Goal: Information Seeking & Learning: Learn about a topic

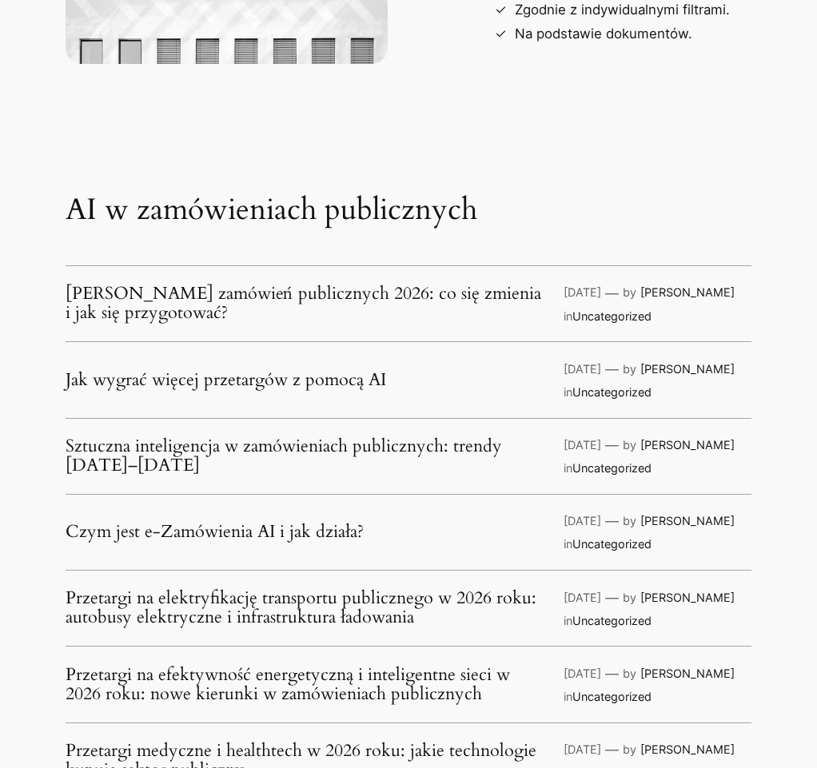
scroll to position [1750, 0]
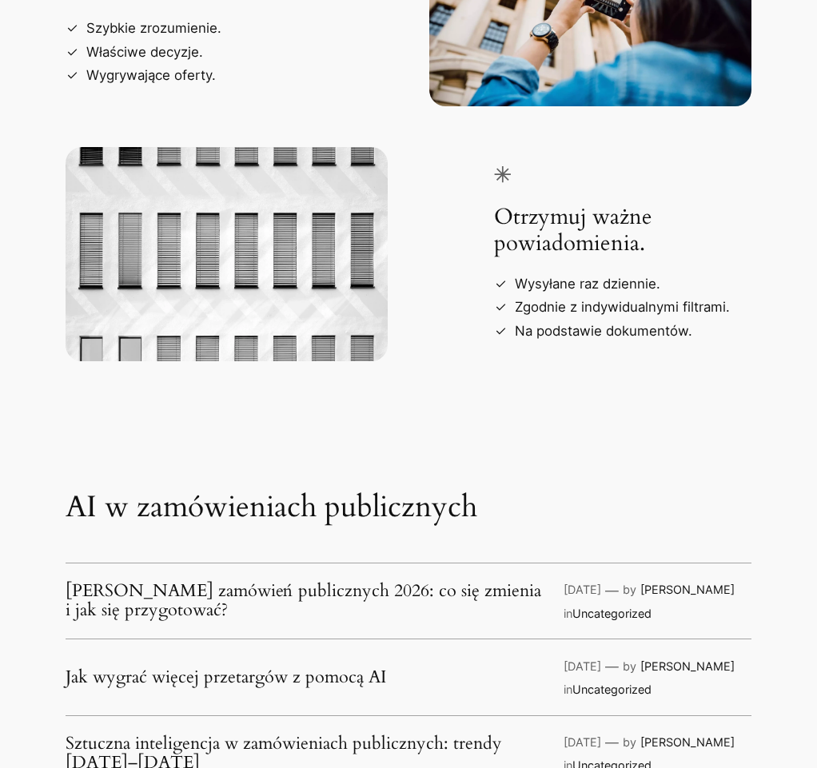
click at [261, 606] on link "[PERSON_NAME] zamówień publicznych 2026: co się zmienia i jak się przygotować?" at bounding box center [307, 601] width 483 height 38
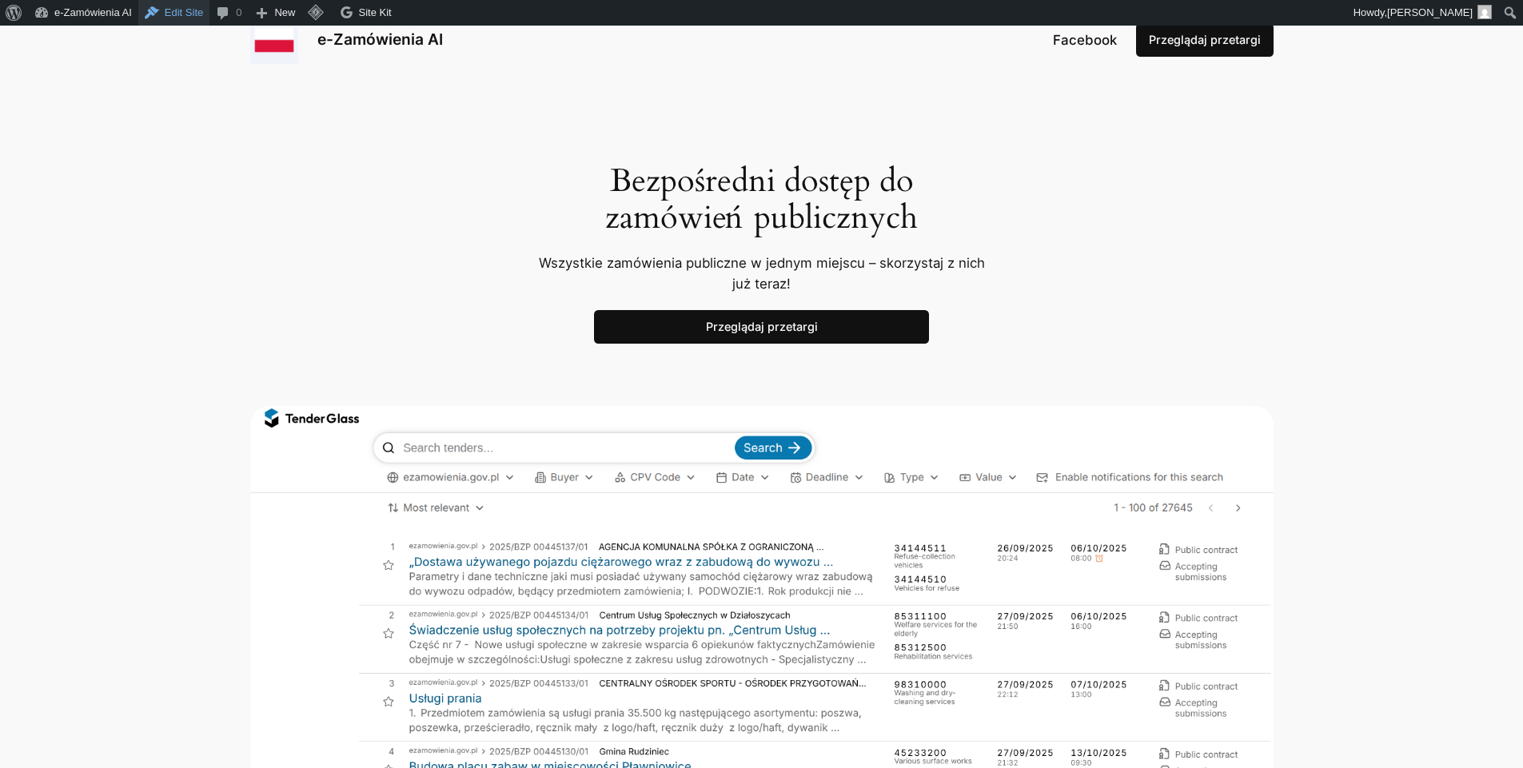
click at [157, 3] on link "Edit Site" at bounding box center [173, 13] width 71 height 26
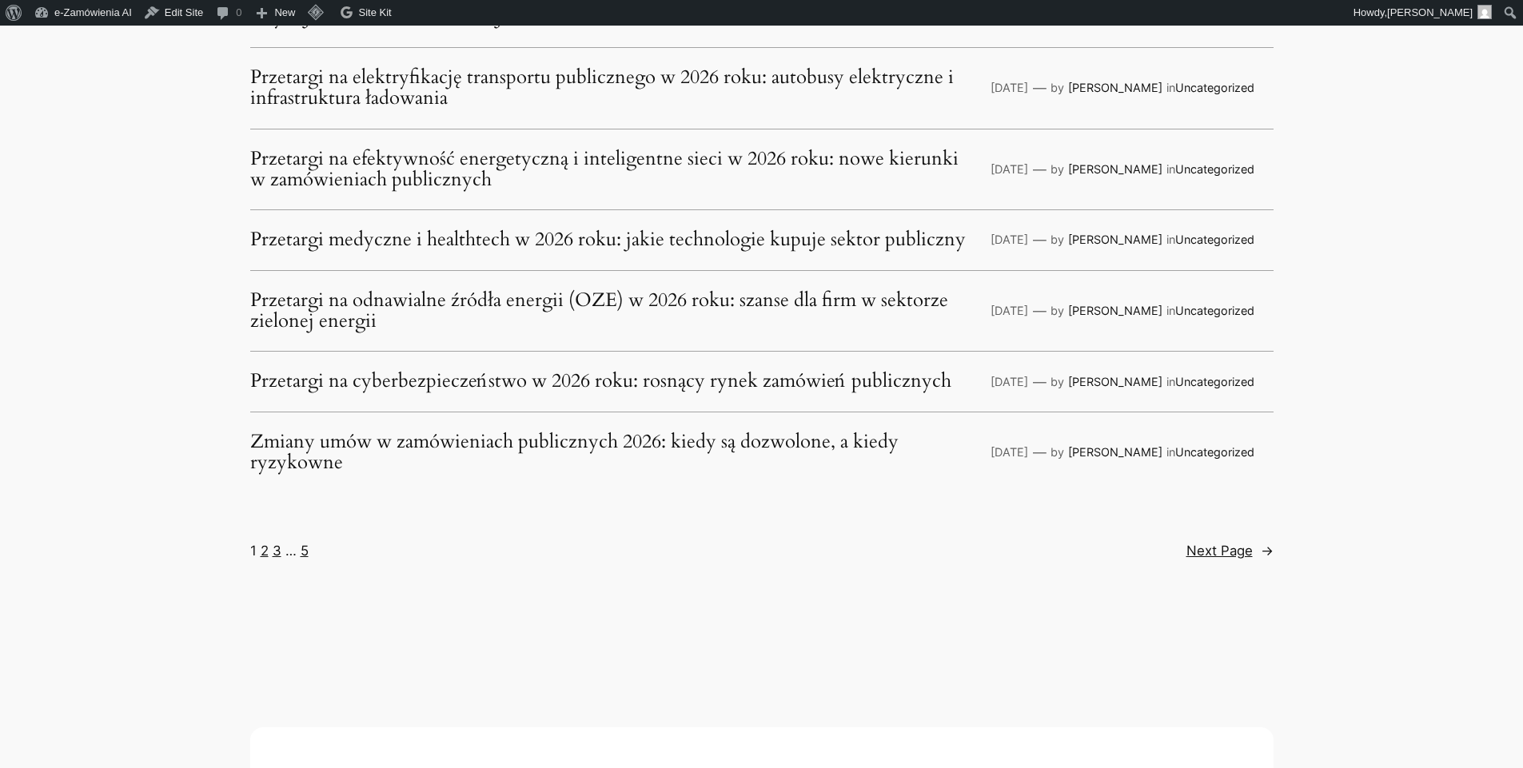
scroll to position [3166, 0]
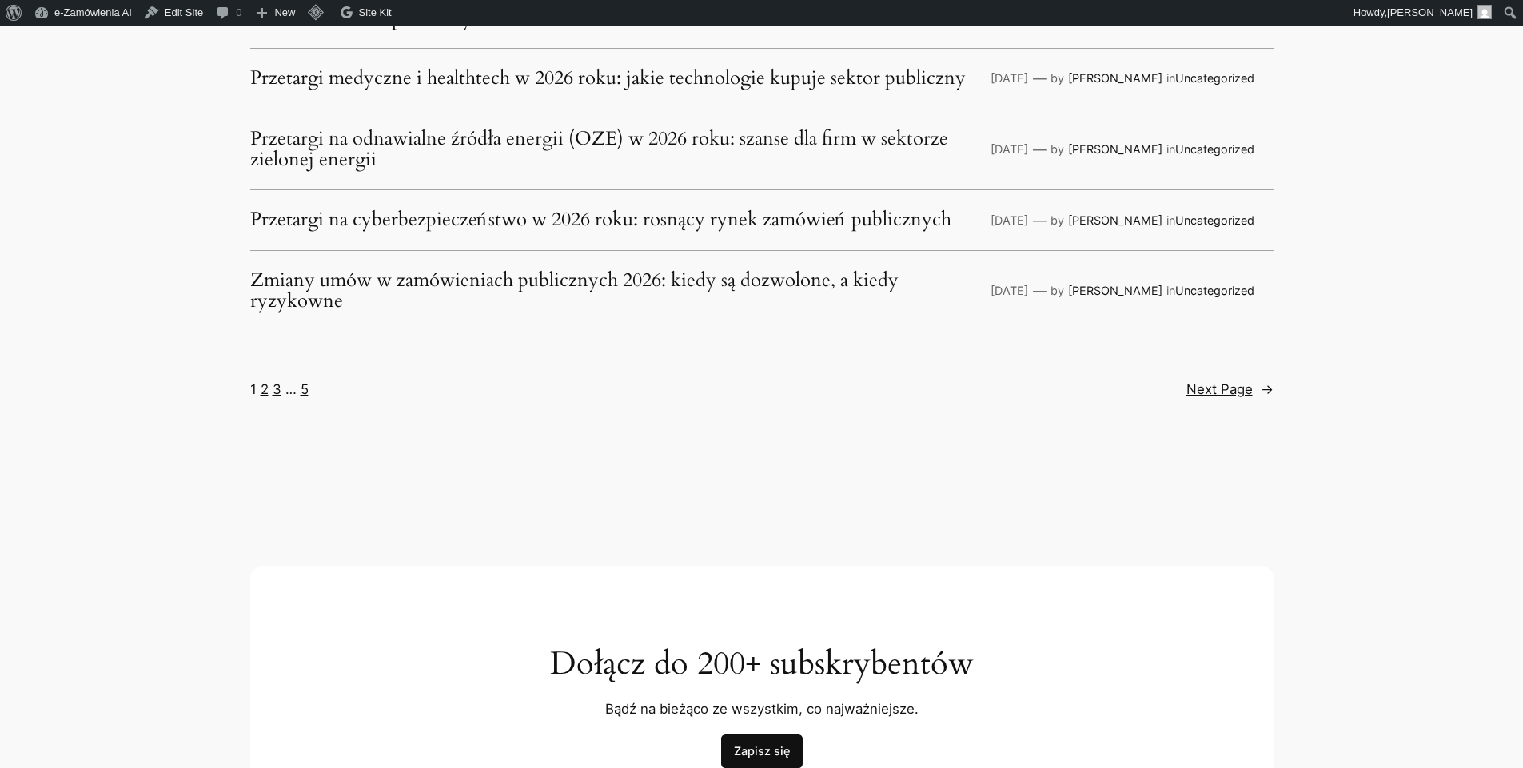
click at [688, 279] on link "Zmiany umów w zamówieniach publicznych 2026: kiedy są dozwolone, a kiedy ryzyko…" at bounding box center [613, 291] width 726 height 42
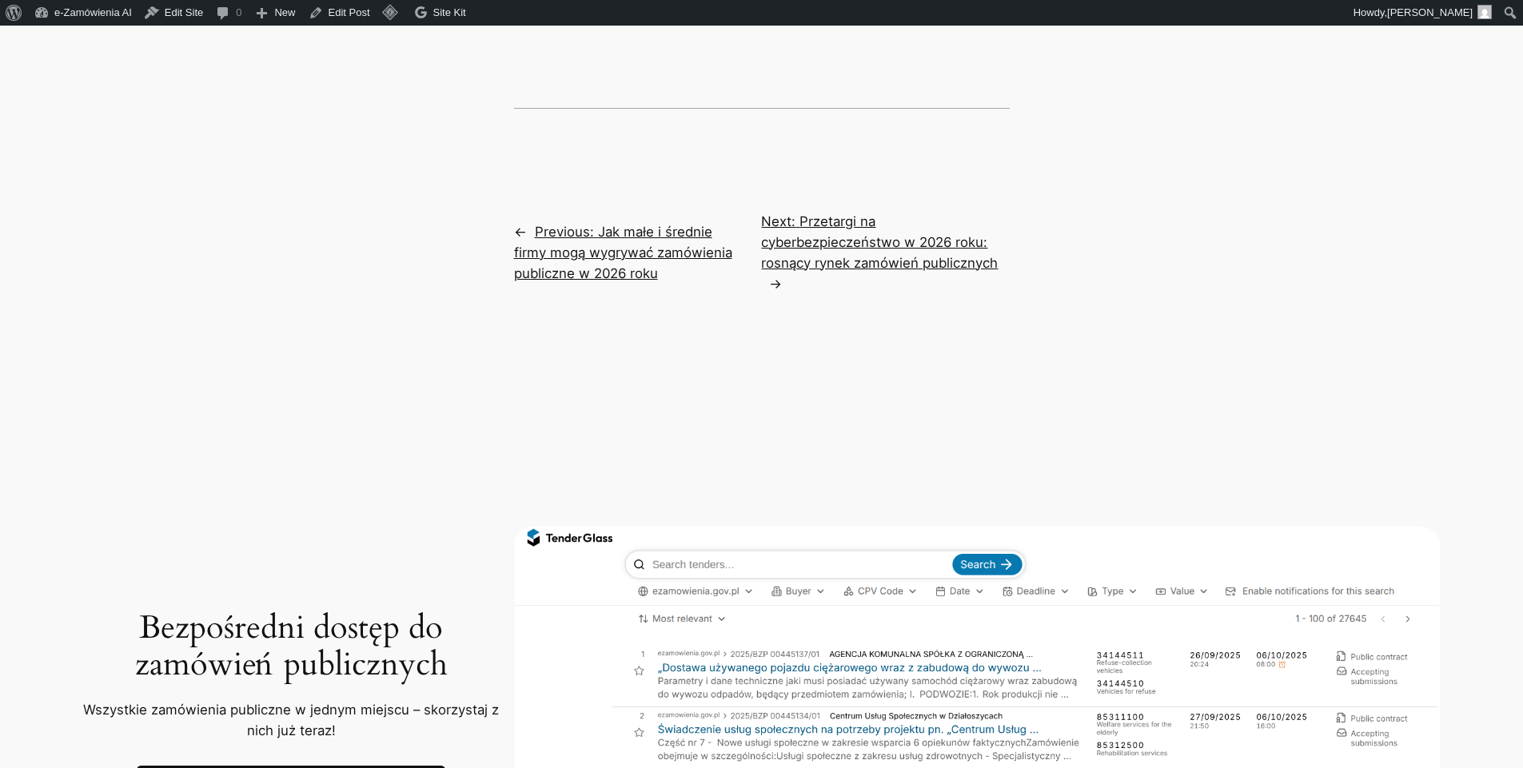
scroll to position [2393, 0]
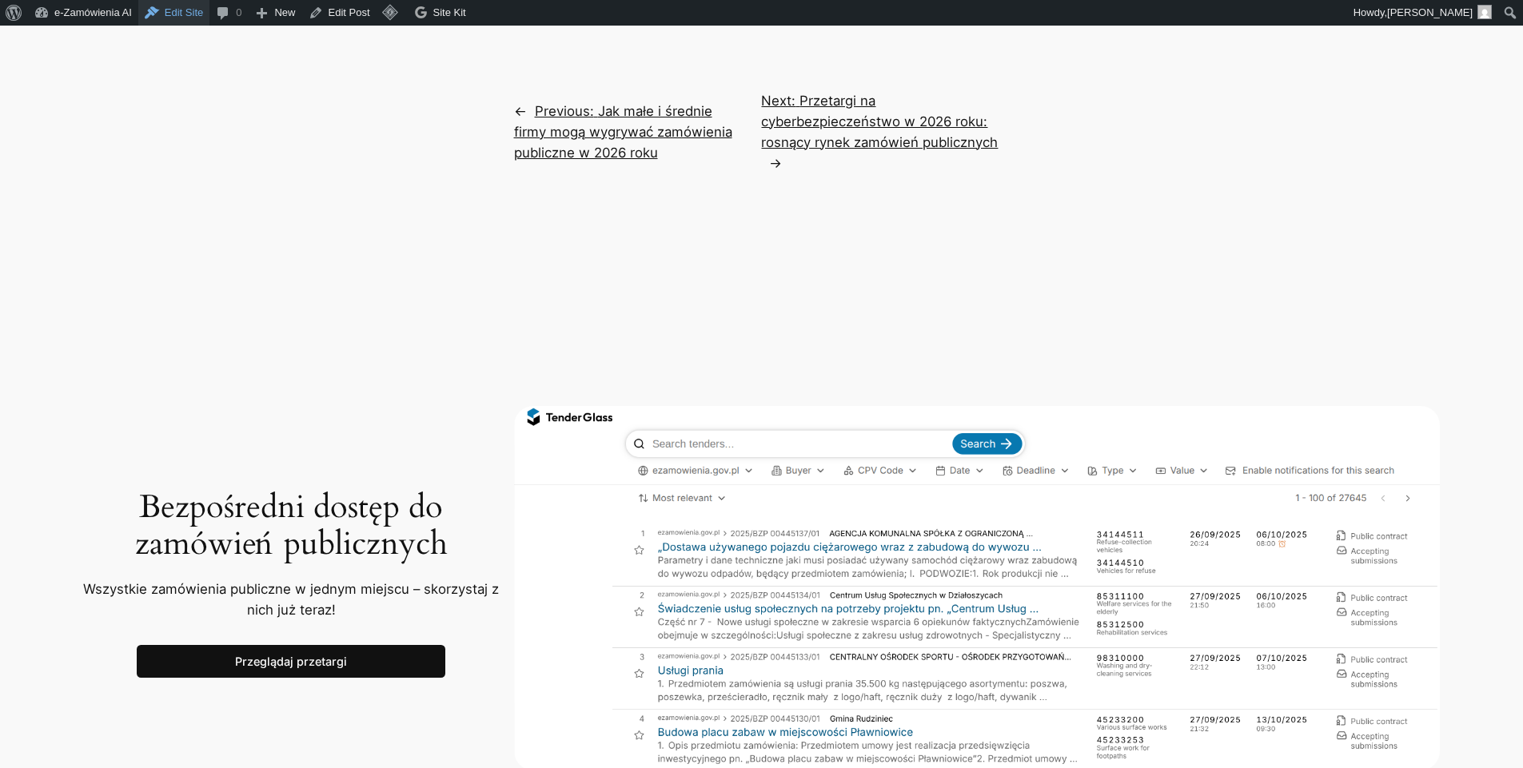
click at [169, 10] on link "Edit Site" at bounding box center [173, 13] width 71 height 26
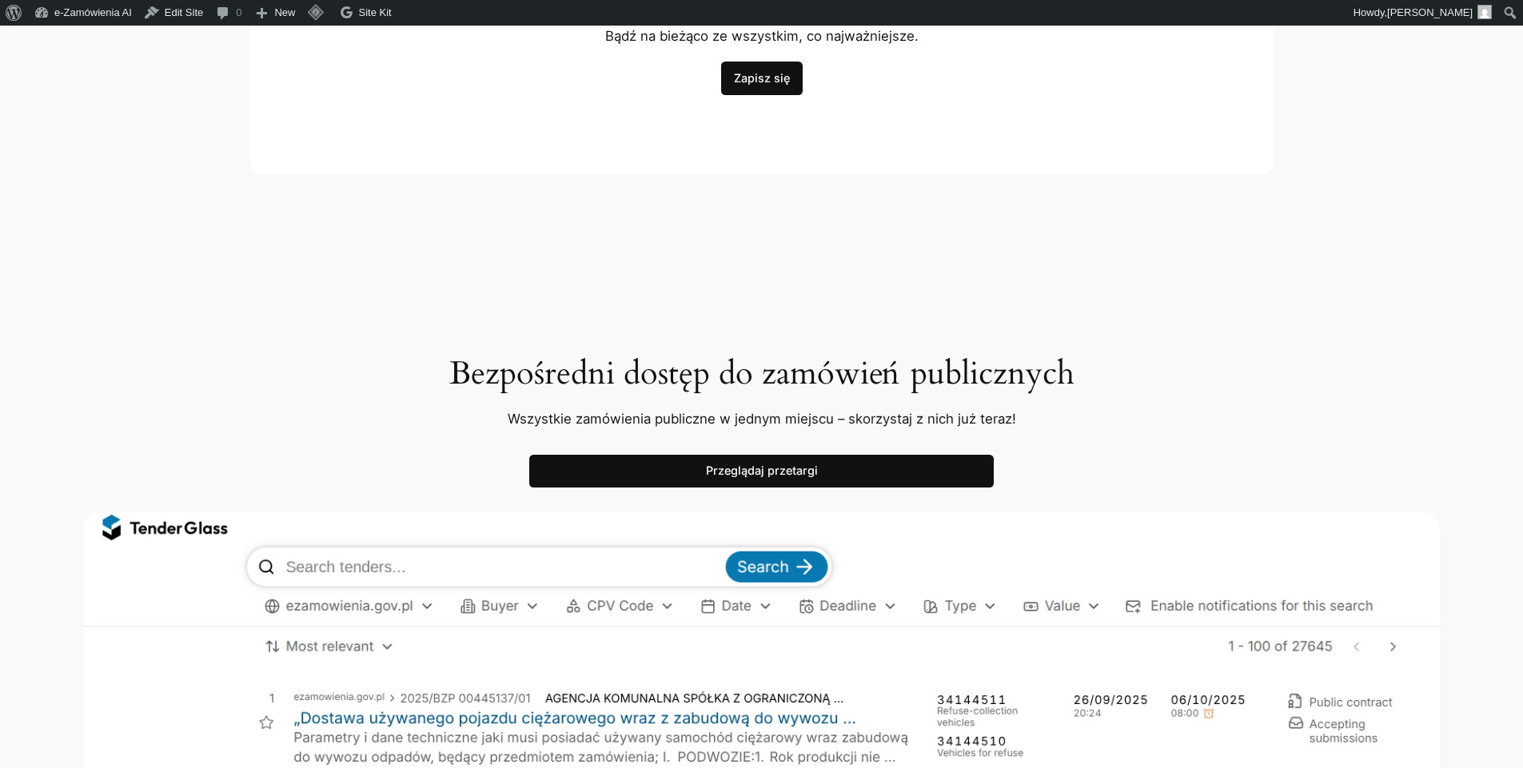
scroll to position [4106, 0]
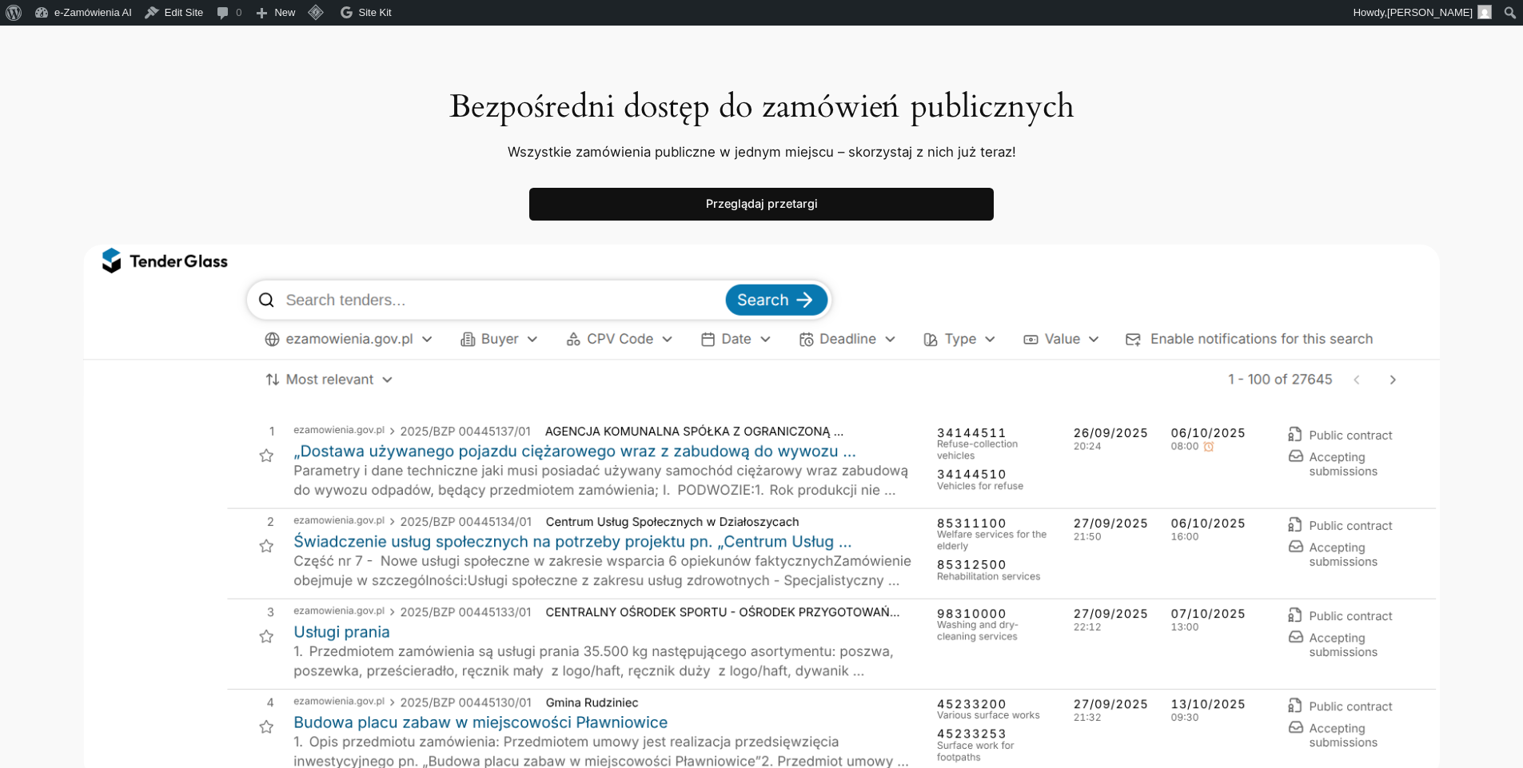
click at [859, 434] on img at bounding box center [761, 512] width 1357 height 534
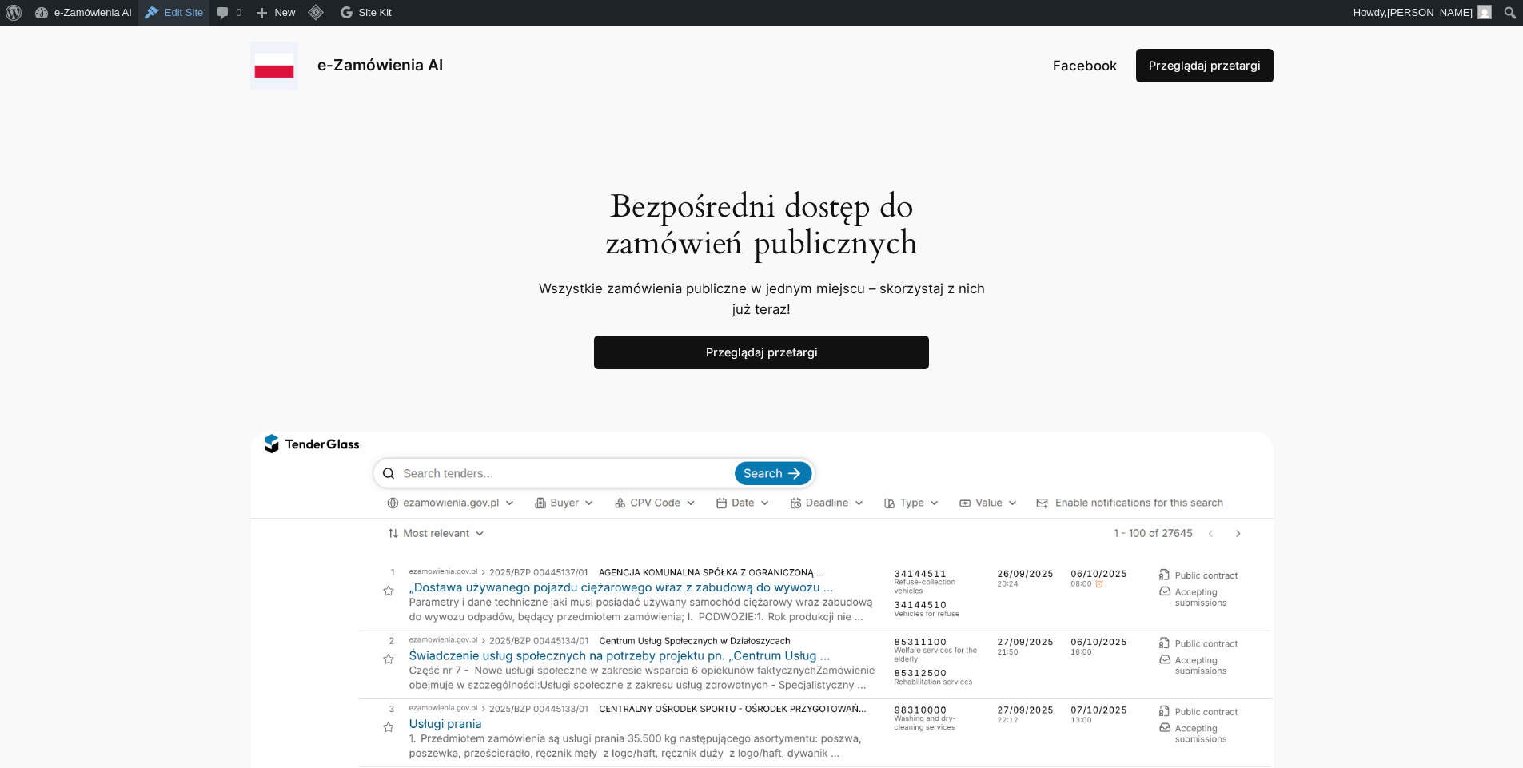
click at [183, 8] on link "Edit Site" at bounding box center [173, 13] width 71 height 26
click at [1143, 269] on div "Bezpośredni dostęp do zamówień publicznych Wszystkie zamówienia publiczne w jed…" at bounding box center [761, 512] width 1523 height 812
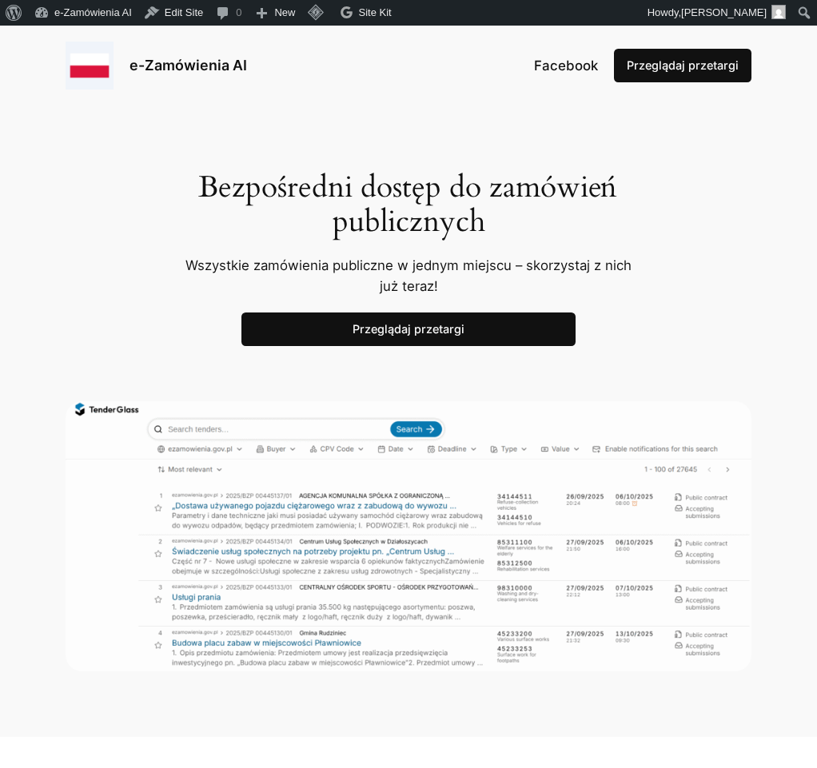
drag, startPoint x: 667, startPoint y: 192, endPoint x: 568, endPoint y: 151, distance: 106.5
click at [666, 193] on div "Bezpośredni dostęp do zamówień publicznych Wszystkie zamówienia publiczne w jed…" at bounding box center [408, 422] width 817 height 632
click at [384, 14] on span "Site Kit" at bounding box center [375, 12] width 33 height 12
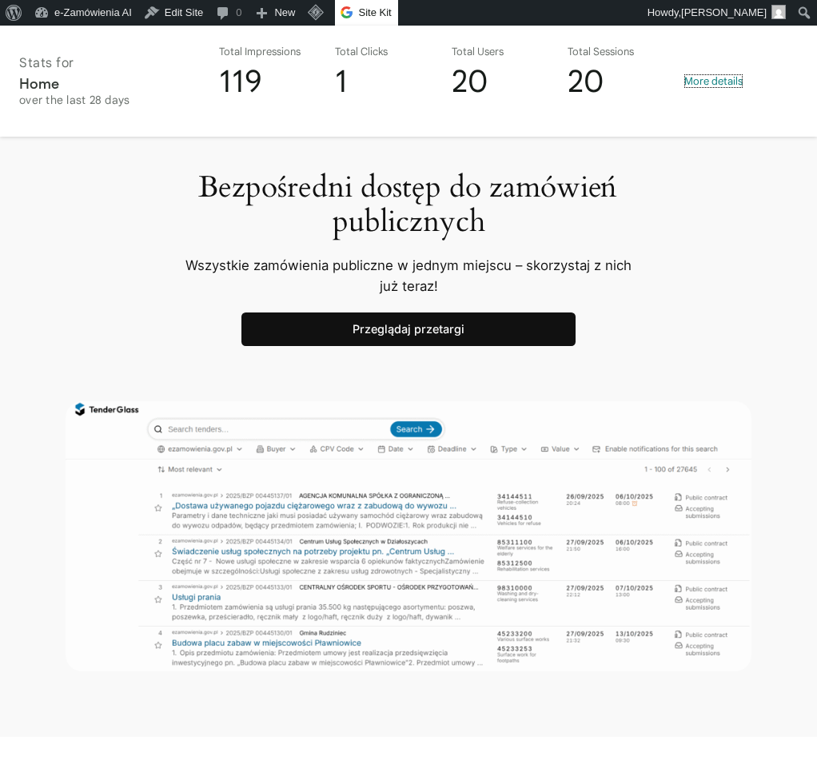
click at [719, 77] on span "More details" at bounding box center [713, 81] width 58 height 14
